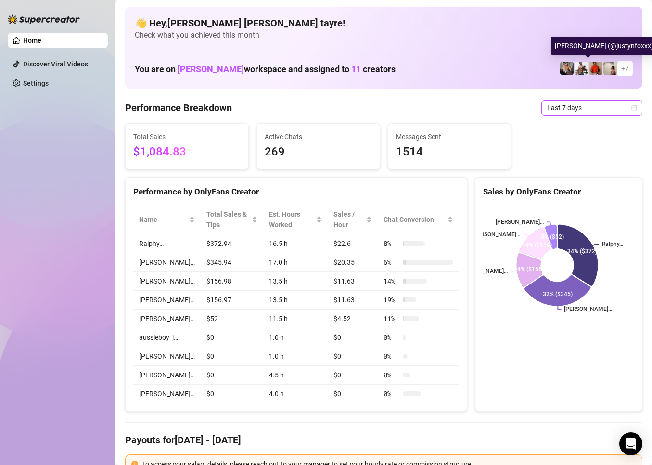
click at [576, 110] on span "Last 7 days" at bounding box center [592, 108] width 90 height 14
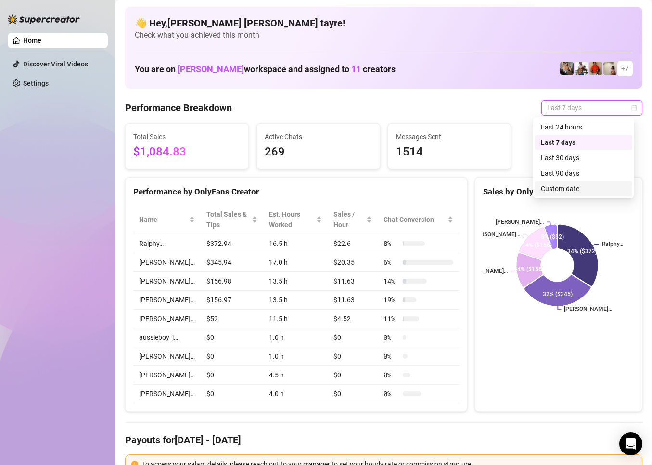
click at [563, 187] on div "Custom date" at bounding box center [584, 188] width 86 height 11
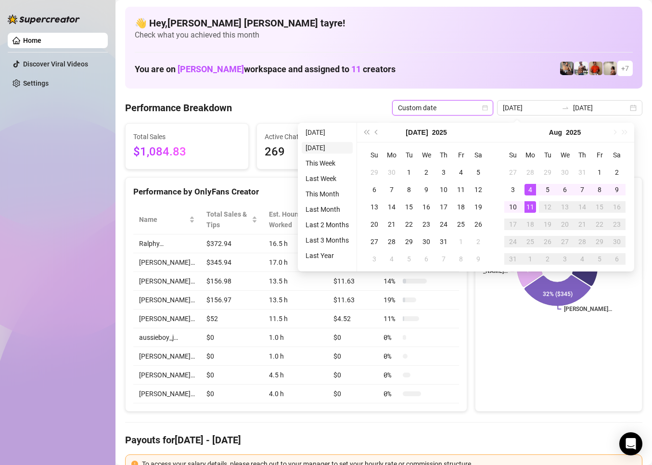
type input "[DATE]"
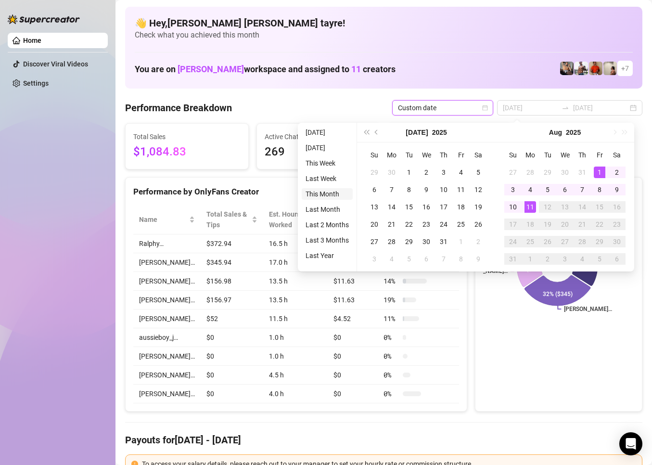
click at [325, 195] on li "This Month" at bounding box center [327, 194] width 51 height 12
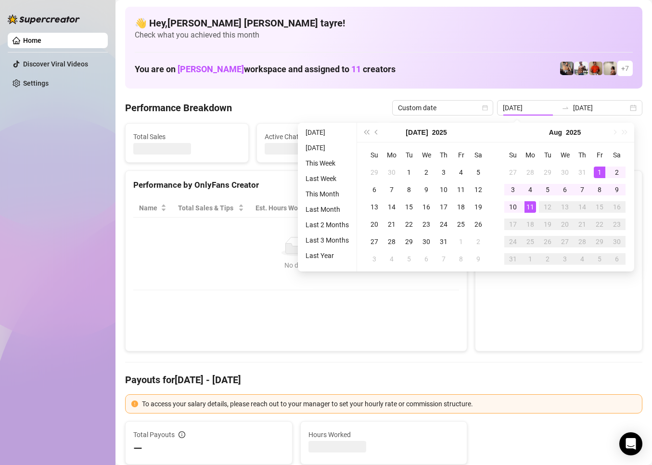
type input "[DATE]"
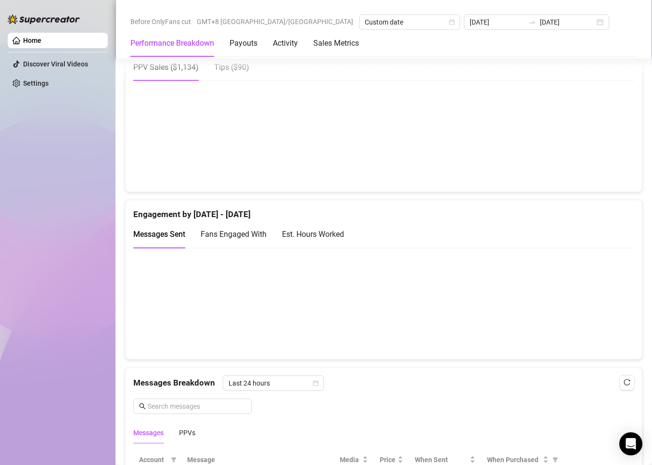
scroll to position [529, 0]
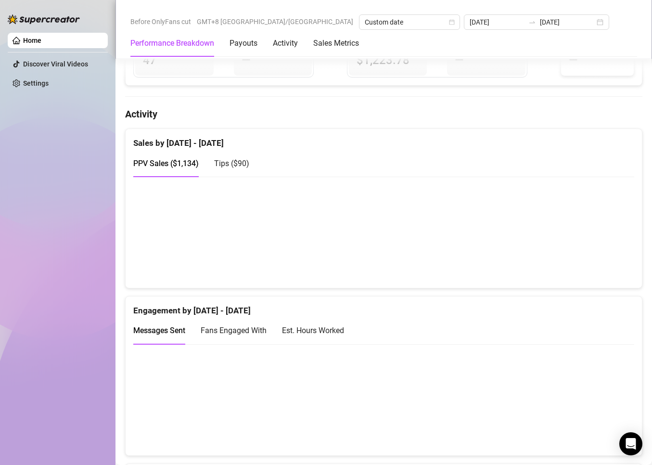
drag, startPoint x: 365, startPoint y: 274, endPoint x: 353, endPoint y: 286, distance: 17.0
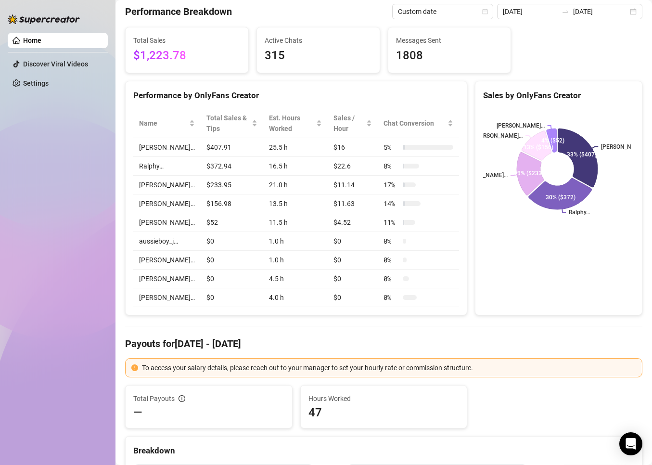
scroll to position [0, 0]
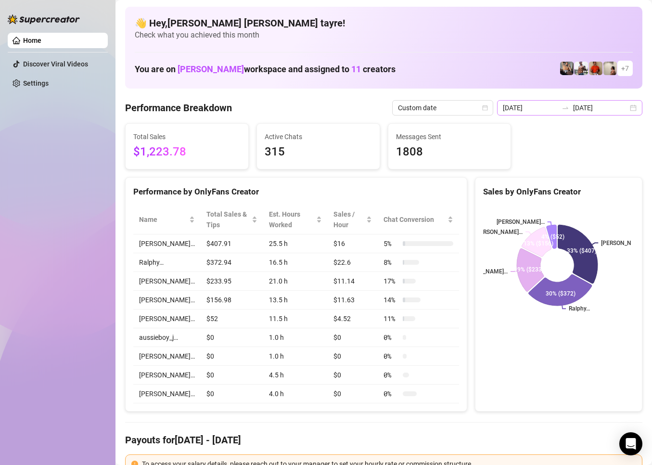
click at [603, 114] on div "[DATE] [DATE]" at bounding box center [569, 107] width 145 height 15
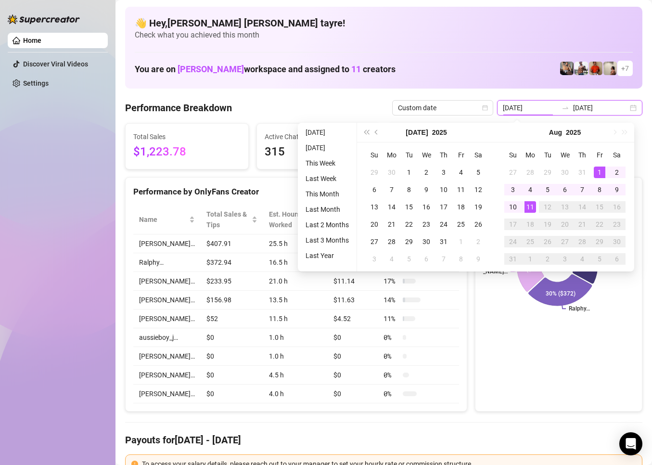
type input "[DATE]"
click at [529, 205] on div "11" at bounding box center [531, 207] width 12 height 12
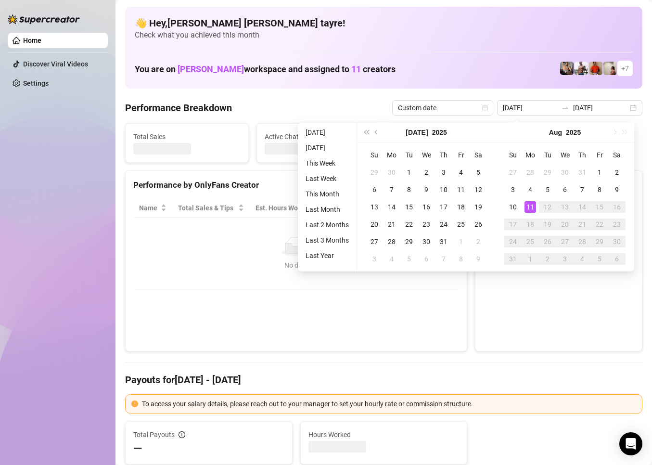
click at [527, 362] on div at bounding box center [383, 362] width 517 height 0
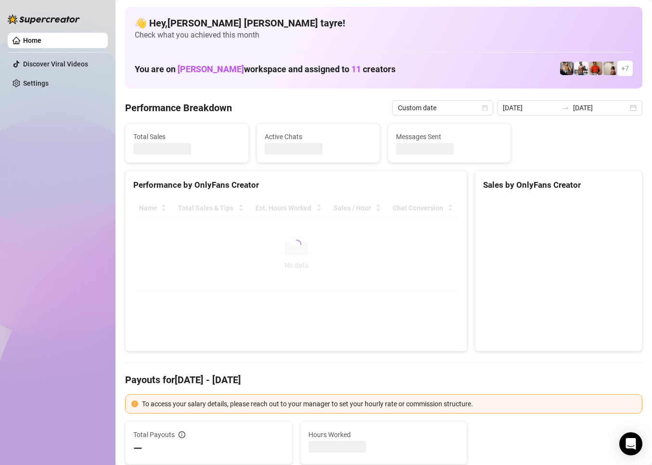
type input "[DATE]"
click at [587, 111] on input "[DATE]" at bounding box center [600, 108] width 55 height 11
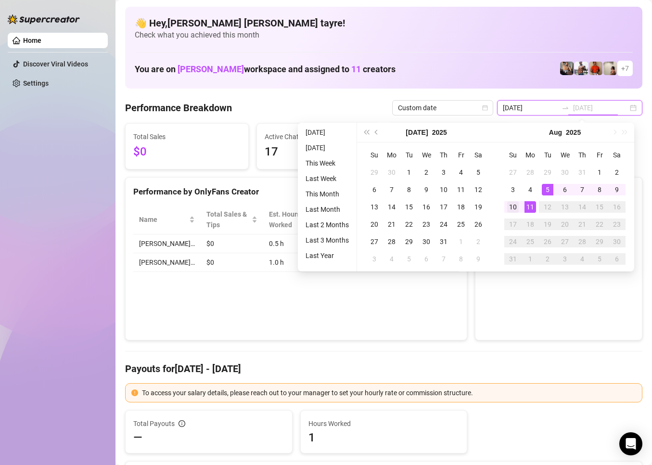
type input "[DATE]"
click at [512, 202] on div "10" at bounding box center [513, 207] width 12 height 12
type input "[DATE]"
click at [514, 206] on div "10" at bounding box center [513, 207] width 12 height 12
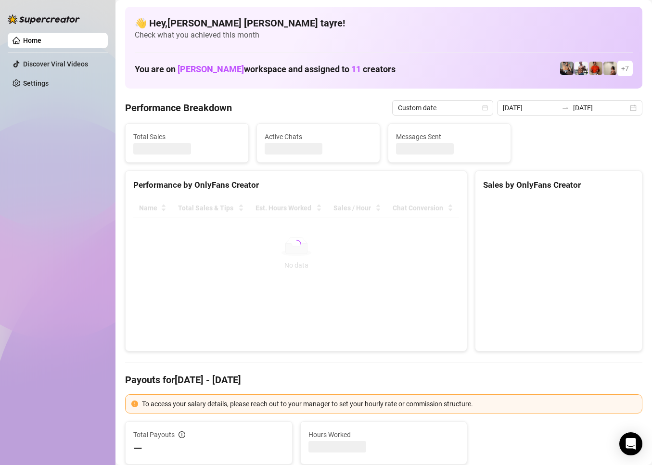
type input "[DATE]"
click at [545, 313] on canvas at bounding box center [557, 271] width 148 height 144
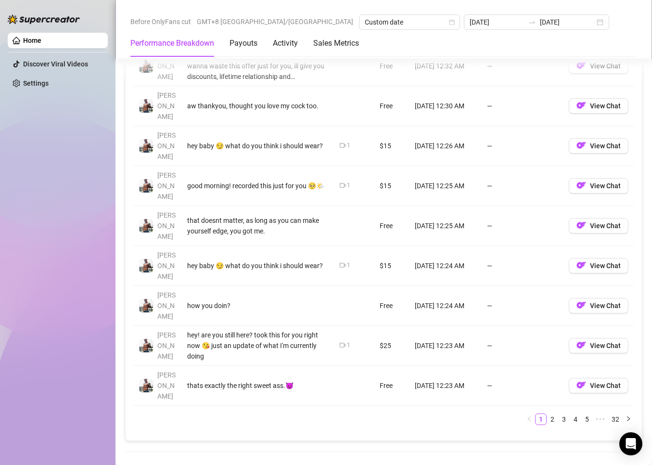
scroll to position [866, 0]
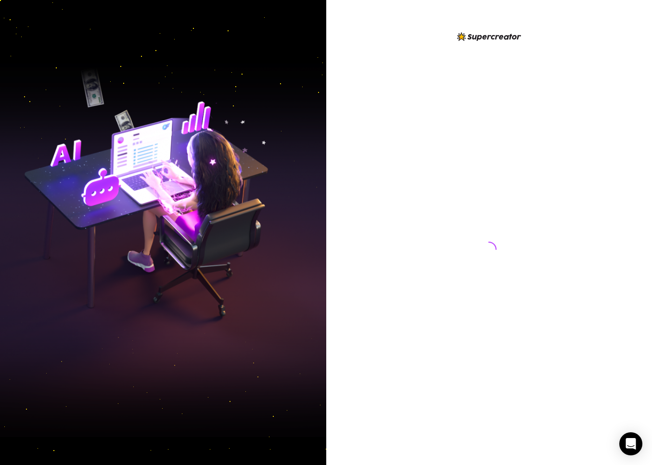
click at [574, 62] on div at bounding box center [489, 240] width 215 height 419
